Goal: Task Accomplishment & Management: Use online tool/utility

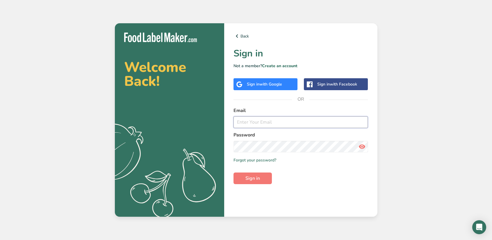
click at [248, 123] on input "email" at bounding box center [300, 122] width 135 height 12
type input "[EMAIL_ADDRESS][DOMAIN_NAME]"
click at [251, 179] on span "Sign in" at bounding box center [252, 178] width 15 height 7
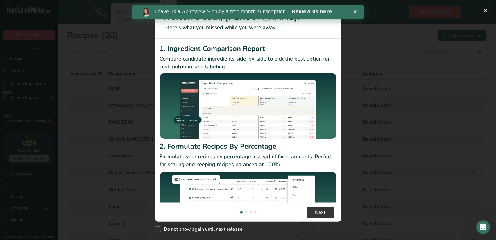
click at [354, 10] on div "Leave us a G2 review & enjoy a free month subscription. Review us here" at bounding box center [248, 12] width 233 height 10
click at [355, 11] on polygon "Close" at bounding box center [354, 11] width 3 height 3
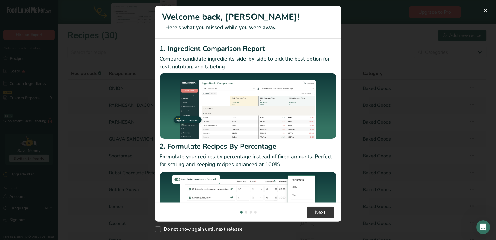
click at [378, 15] on div "New Features" at bounding box center [248, 120] width 496 height 240
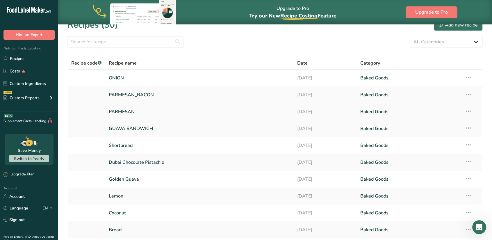
scroll to position [55, 0]
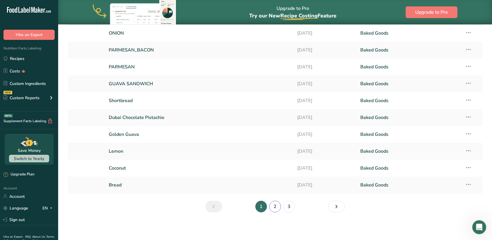
click at [277, 208] on link "2" at bounding box center [275, 207] width 12 height 12
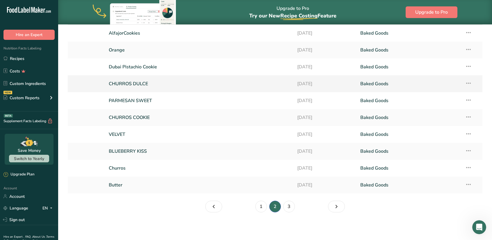
click at [145, 81] on link "CHURROS DULCE" at bounding box center [200, 84] width 182 height 12
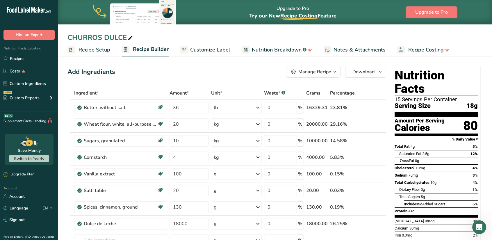
click at [99, 51] on span "Recipe Setup" at bounding box center [94, 50] width 32 height 8
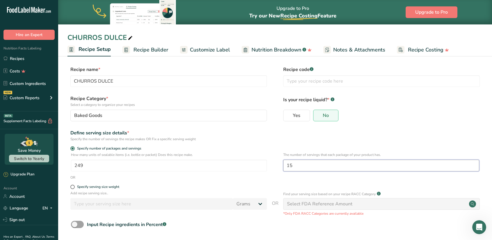
click at [300, 167] on input "15" at bounding box center [381, 166] width 196 height 12
type input "9"
click at [342, 126] on form "Recipe name * CHURROS DULCE Recipe code .a-a{fill:#347362;}.b-a{fill:#fff;} Rec…" at bounding box center [274, 161] width 415 height 190
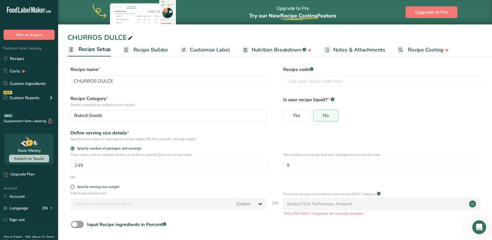
scroll to position [25, 0]
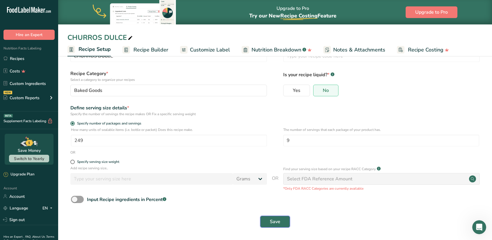
click at [283, 222] on button "Save" at bounding box center [275, 222] width 30 height 12
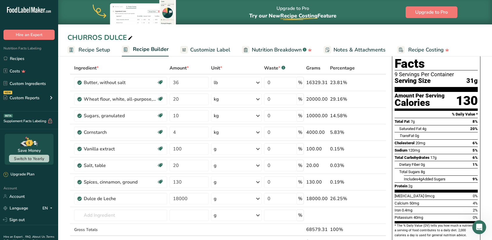
click at [209, 49] on span "Customize Label" at bounding box center [210, 50] width 40 height 8
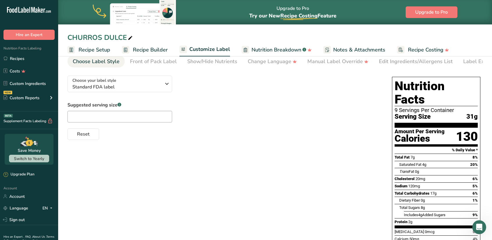
click at [160, 50] on span "Recipe Builder" at bounding box center [150, 50] width 35 height 8
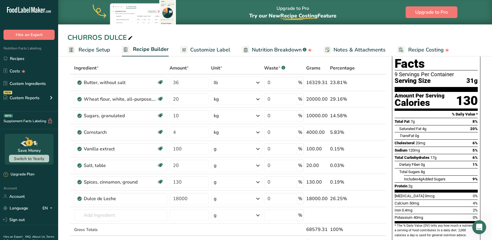
drag, startPoint x: 252, startPoint y: 44, endPoint x: 248, endPoint y: 35, distance: 10.1
click at [300, 37] on div "CHURROS DULCE" at bounding box center [275, 37] width 434 height 10
click at [187, 209] on input "number" at bounding box center [188, 215] width 39 height 12
click at [107, 52] on span "Recipe Setup" at bounding box center [94, 50] width 32 height 8
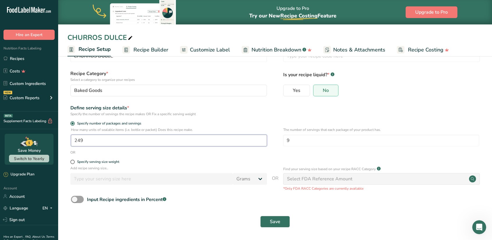
click at [90, 141] on input "249" at bounding box center [169, 141] width 196 height 12
type input "280"
click at [281, 220] on button "Save" at bounding box center [275, 222] width 30 height 12
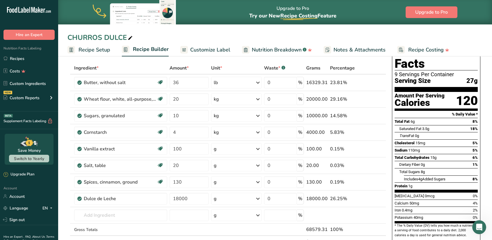
click at [104, 47] on span "Recipe Setup" at bounding box center [94, 50] width 32 height 8
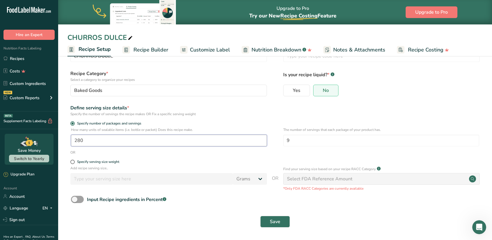
click at [92, 140] on input "280" at bounding box center [169, 141] width 196 height 12
type input "290"
click at [278, 220] on span "Save" at bounding box center [275, 221] width 10 height 7
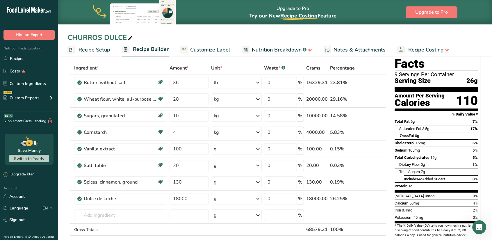
click at [102, 50] on span "Recipe Setup" at bounding box center [94, 50] width 32 height 8
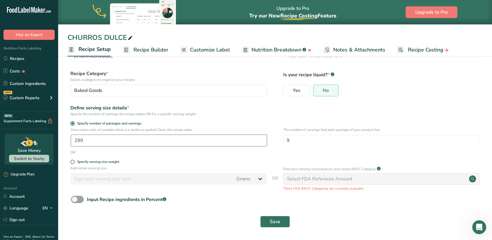
click at [92, 143] on input "290" at bounding box center [169, 141] width 196 height 12
click at [92, 144] on input "290" at bounding box center [169, 141] width 196 height 12
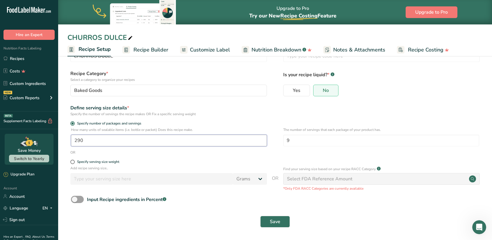
click at [92, 144] on input "290" at bounding box center [169, 141] width 196 height 12
type input "300"
click at [280, 221] on span "Save" at bounding box center [275, 221] width 10 height 7
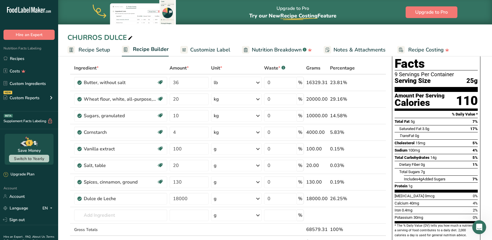
click at [239, 33] on div "CHURROS DULCE" at bounding box center [275, 37] width 434 height 10
click at [197, 51] on span "Customize Label" at bounding box center [210, 50] width 40 height 8
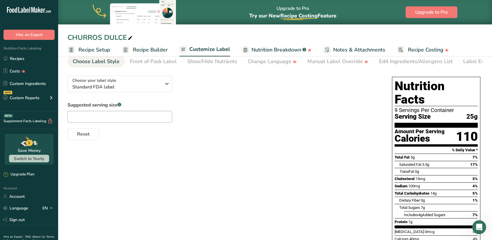
click at [256, 50] on span "Nutrition Breakdown" at bounding box center [276, 50] width 50 height 8
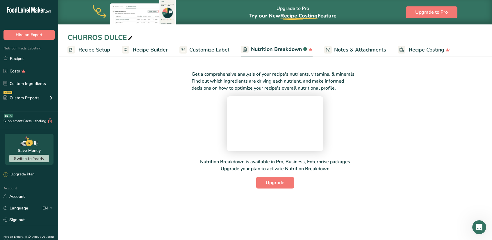
click at [210, 49] on span "Customize Label" at bounding box center [209, 50] width 40 height 8
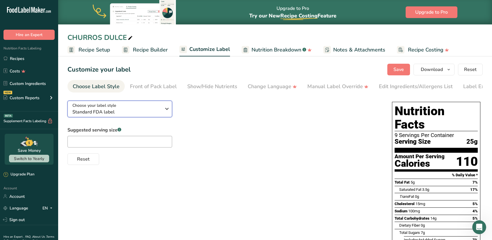
click at [168, 113] on icon "button" at bounding box center [166, 109] width 7 height 10
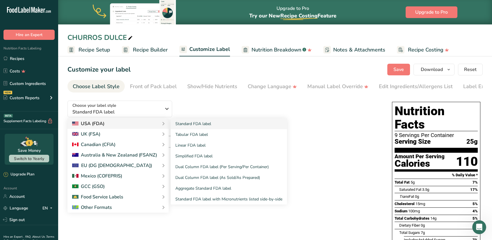
click at [164, 124] on div "Standard FDA label Tabular FDA label Linear FDA label Simplified FDA label Dual…" at bounding box center [225, 161] width 123 height 86
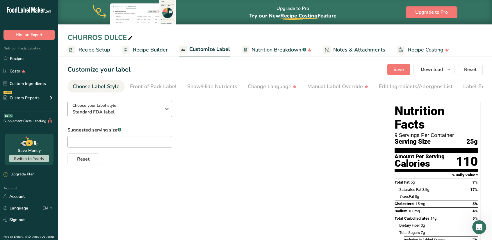
drag, startPoint x: 163, startPoint y: 124, endPoint x: 171, endPoint y: 106, distance: 20.2
click at [171, 106] on div "Choose your label style Standard FDA label USA (FDA) Standard FDA label Tabular…" at bounding box center [223, 130] width 313 height 69
click at [166, 113] on icon "button" at bounding box center [166, 109] width 7 height 10
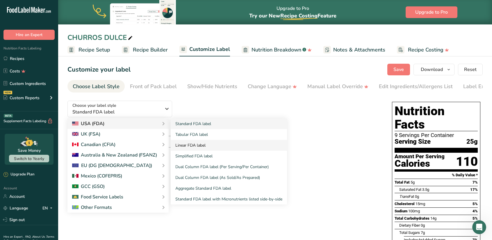
click at [187, 148] on link "Linear FDA label" at bounding box center [229, 145] width 116 height 11
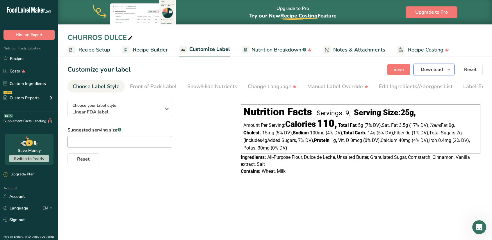
click at [427, 70] on span "Download" at bounding box center [432, 69] width 22 height 7
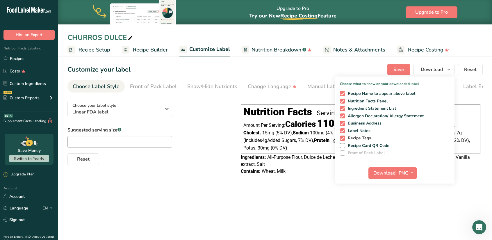
click at [344, 137] on span at bounding box center [342, 137] width 5 height 5
click at [344, 137] on input "Recipe Tags" at bounding box center [342, 138] width 4 height 4
checkbox input "false"
click at [342, 131] on span at bounding box center [342, 130] width 5 height 5
click at [342, 131] on input "Label Notes" at bounding box center [342, 131] width 4 height 4
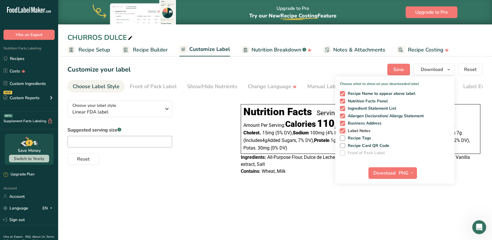
checkbox input "false"
click at [342, 126] on div "Recipe Name to appear above label Nutrition Facts Panel Ingredient Statement Li…" at bounding box center [394, 122] width 119 height 67
click at [342, 123] on span at bounding box center [342, 123] width 5 height 5
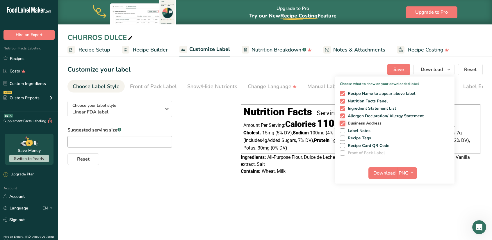
click at [342, 123] on input "Business Address" at bounding box center [342, 123] width 4 height 4
checkbox input "false"
click at [342, 101] on span at bounding box center [342, 101] width 5 height 5
click at [342, 101] on input "Nutrition Facts Panel" at bounding box center [342, 101] width 4 height 4
click at [342, 101] on span at bounding box center [342, 101] width 5 height 5
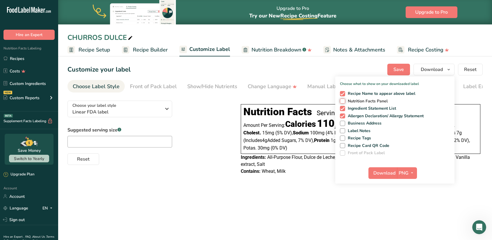
click at [342, 101] on input "Nutrition Facts Panel" at bounding box center [342, 101] width 4 height 4
checkbox input "true"
click at [342, 94] on span at bounding box center [342, 93] width 5 height 5
click at [342, 94] on input "Recipe Name to appear above label" at bounding box center [342, 94] width 4 height 4
click at [342, 94] on span at bounding box center [342, 93] width 5 height 5
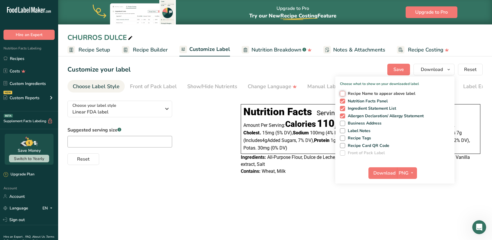
click at [342, 94] on input "Recipe Name to appear above label" at bounding box center [342, 94] width 4 height 4
checkbox input "true"
click at [383, 173] on span "Download" at bounding box center [384, 172] width 22 height 7
